Goal: Information Seeking & Learning: Learn about a topic

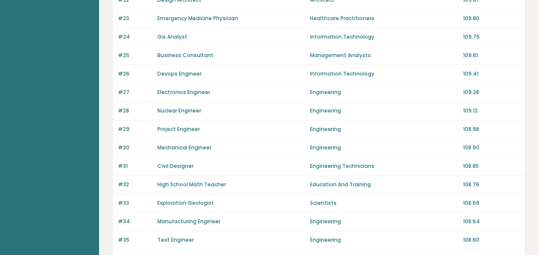
scroll to position [657, 0]
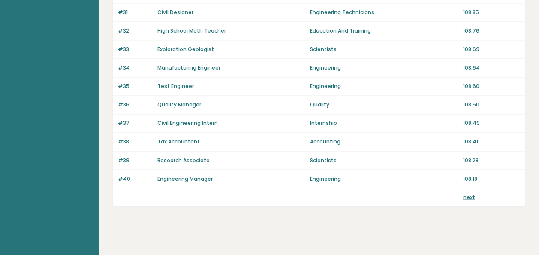
click at [470, 193] on link "next" at bounding box center [469, 196] width 12 height 7
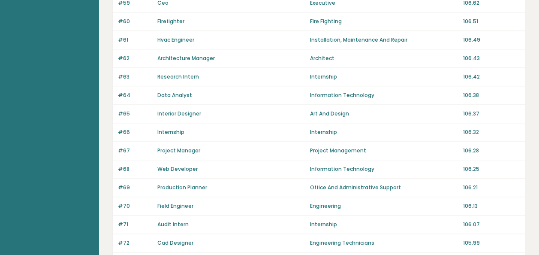
scroll to position [657, 0]
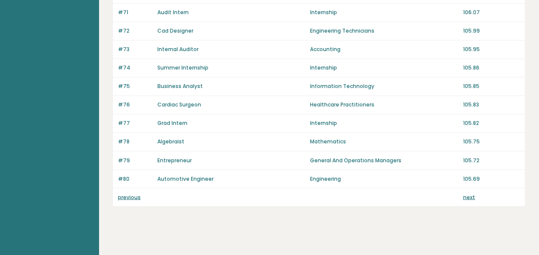
click at [133, 193] on link "previous" at bounding box center [129, 196] width 23 height 7
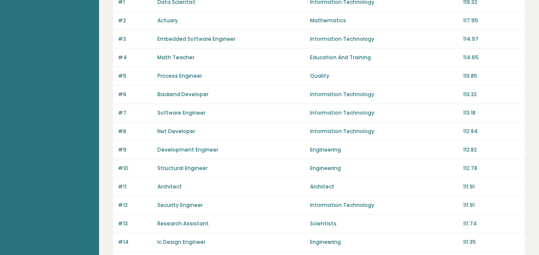
scroll to position [16, 0]
